Goal: Task Accomplishment & Management: Complete application form

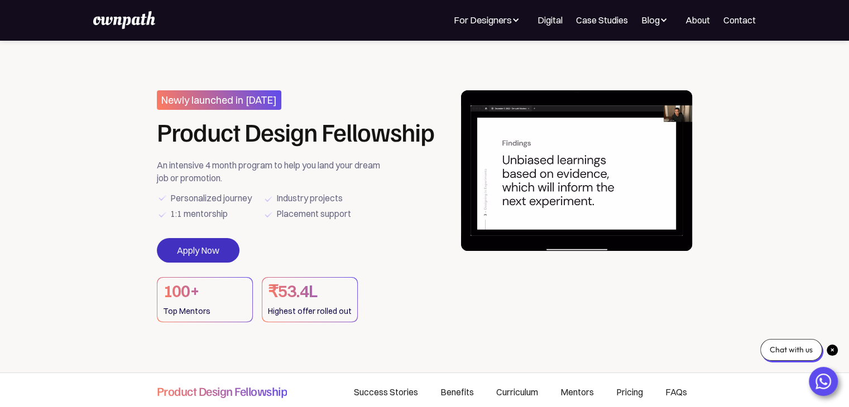
click at [200, 259] on link "Apply Now" at bounding box center [198, 250] width 83 height 25
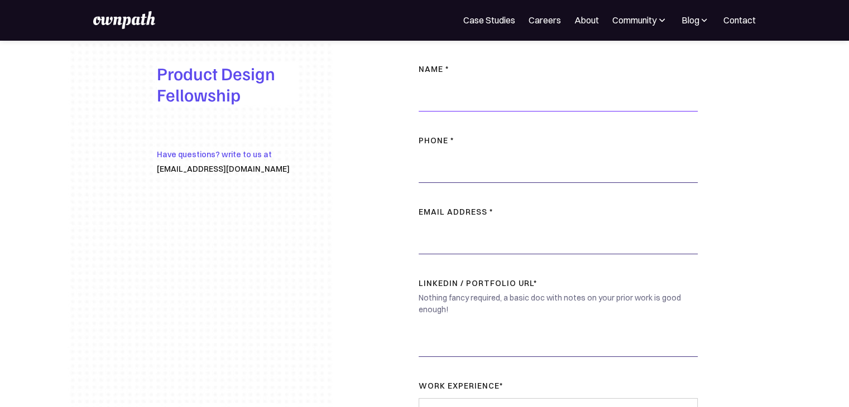
click at [454, 102] on input "NAME *" at bounding box center [557, 94] width 279 height 33
type input "[PERSON_NAME]"
type input "09334781478"
type input "ayushraj7133@gmail.com"
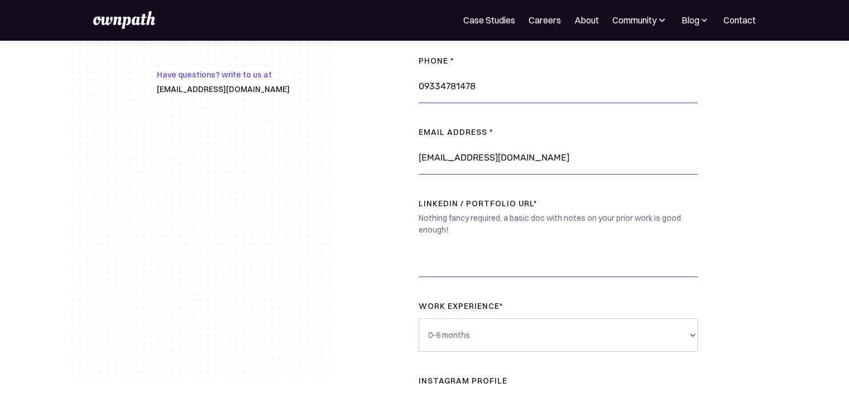
scroll to position [130, 0]
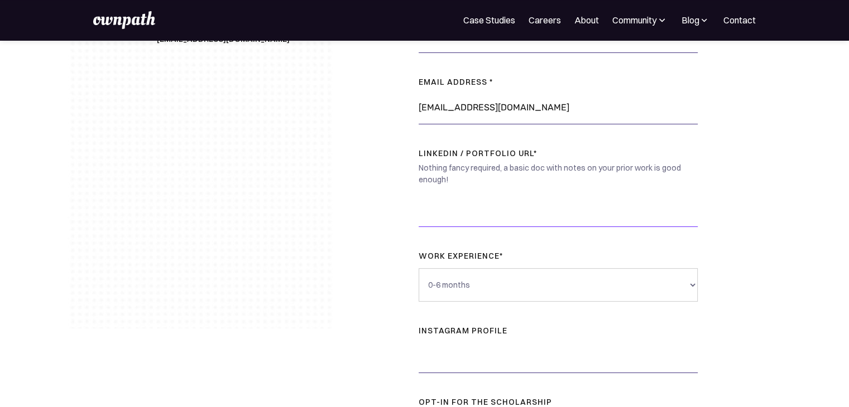
click at [444, 217] on input "LinkedIn / Portfolio URL*" at bounding box center [557, 210] width 279 height 33
click at [239, 152] on img at bounding box center [201, 189] width 267 height 558
click at [447, 209] on input "LinkedIn / Portfolio URL*" at bounding box center [557, 210] width 279 height 33
paste input "https://www.linkedin.com/in/ayush-raj-832247229/"
type input "https://www.linkedin.com/in/ayush-raj-832247229/"
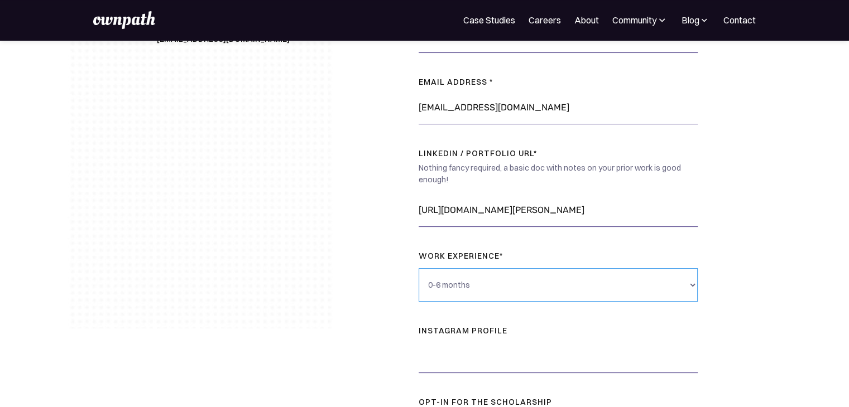
click at [449, 284] on select "0-6 months 6 months - 1 year 1 - 3 years 3 - 5 years 5+ years" at bounding box center [557, 284] width 279 height 33
select select "6 months - 1 year"
click at [418, 268] on select "0-6 months 6 months - 1 year 1 - 3 years 3 - 5 years 5+ years" at bounding box center [557, 284] width 279 height 33
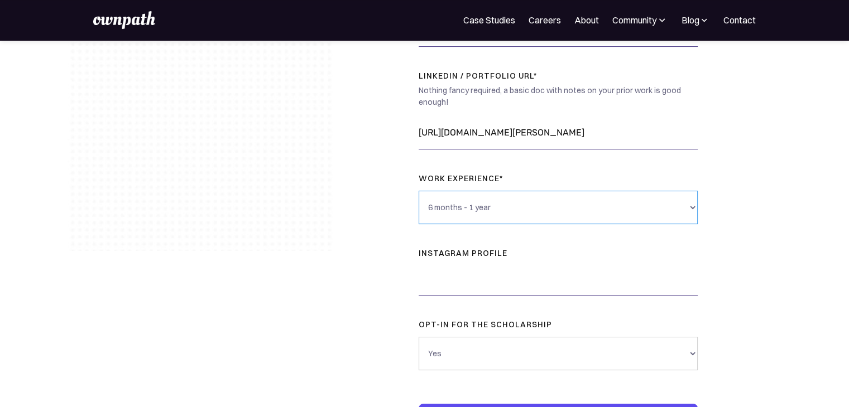
scroll to position [242, 0]
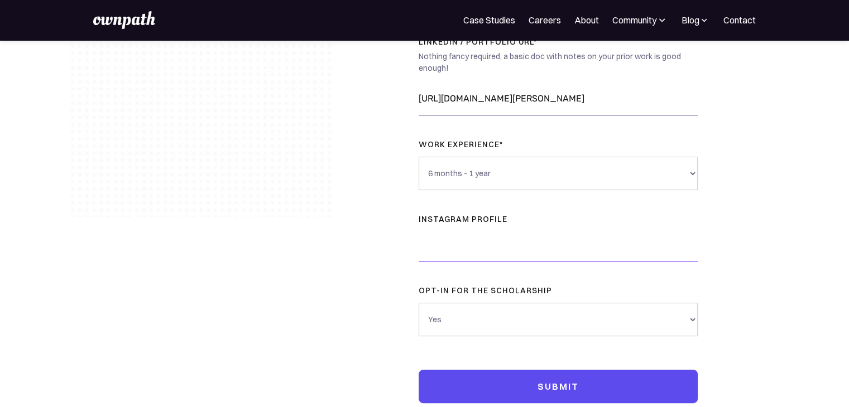
click at [502, 247] on input "instagram profile" at bounding box center [557, 244] width 279 height 33
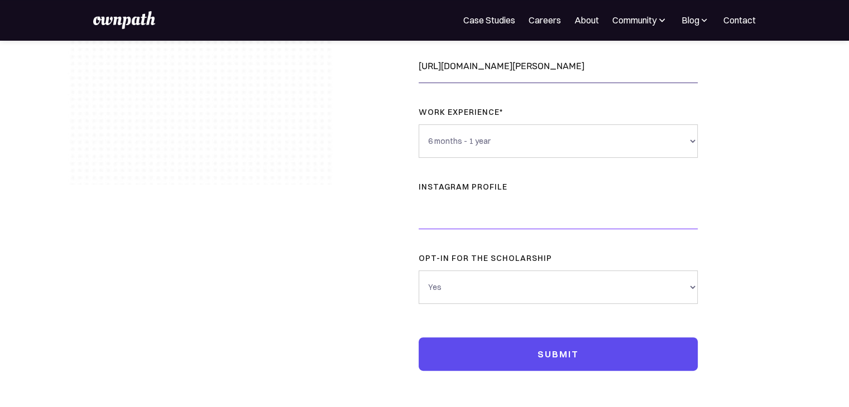
scroll to position [372, 0]
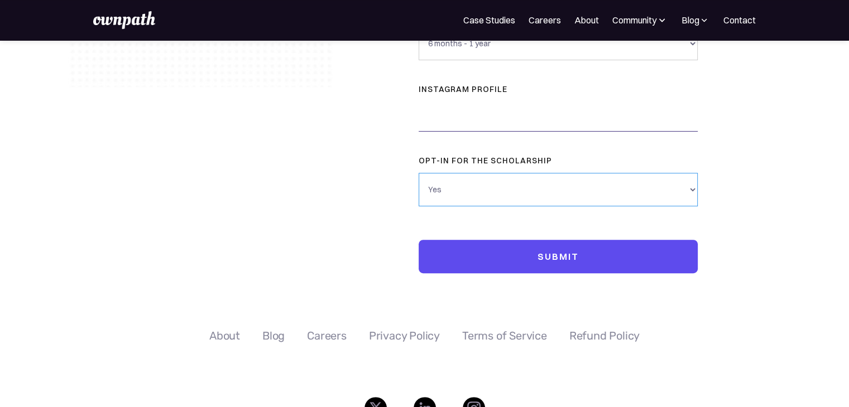
click at [505, 186] on select "Yes No" at bounding box center [557, 189] width 279 height 33
click at [418, 173] on select "Yes No" at bounding box center [557, 189] width 279 height 33
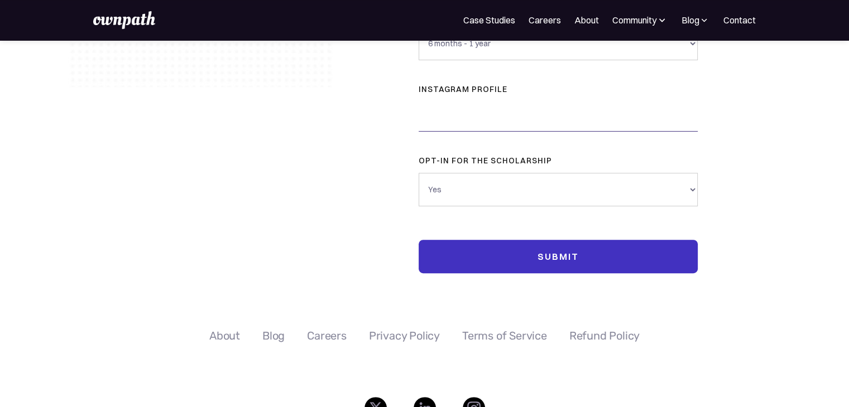
click at [510, 255] on input "Submit" at bounding box center [557, 256] width 279 height 33
type input "Please wait..."
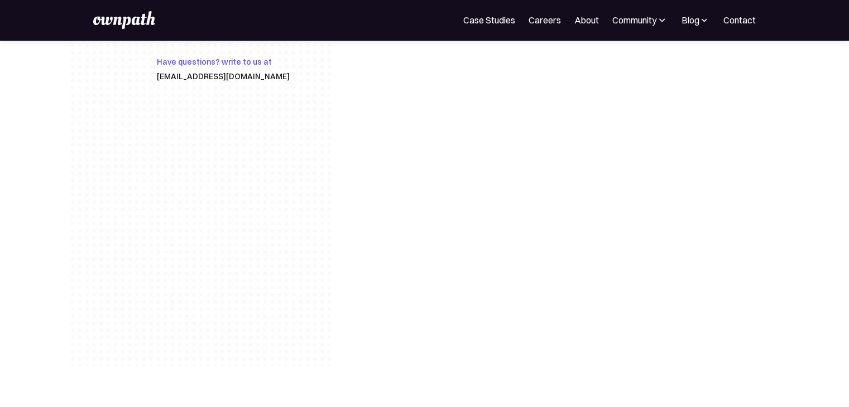
scroll to position [0, 0]
